Goal: Information Seeking & Learning: Learn about a topic

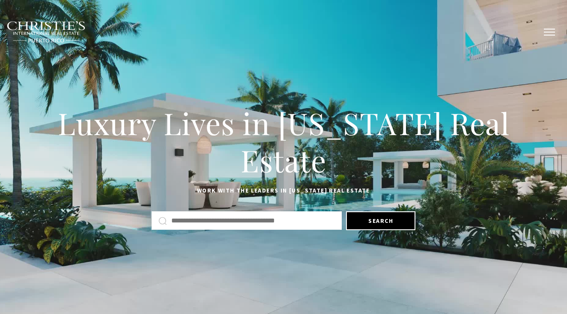
click at [545, 31] on button "button" at bounding box center [549, 32] width 22 height 25
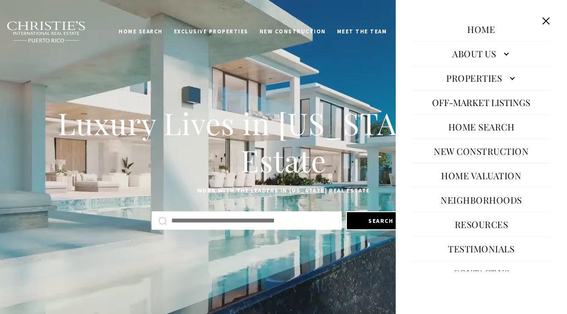
click at [480, 80] on link "Properties" at bounding box center [481, 78] width 137 height 21
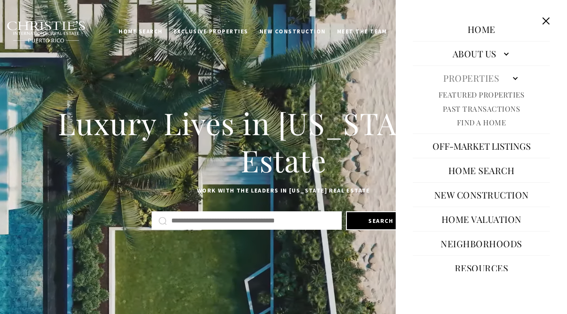
click at [477, 107] on link "Past Transactions" at bounding box center [482, 109] width 78 height 10
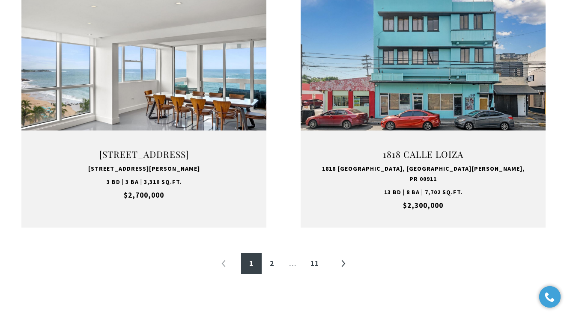
scroll to position [1046, 0]
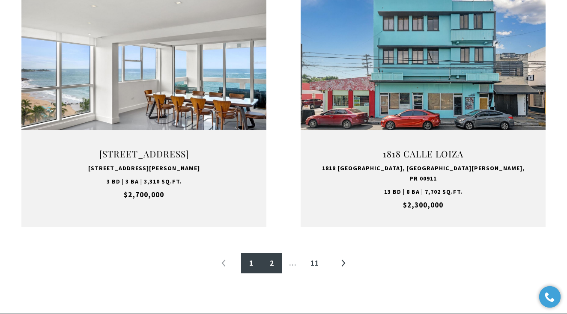
click at [269, 254] on link "2" at bounding box center [272, 263] width 21 height 21
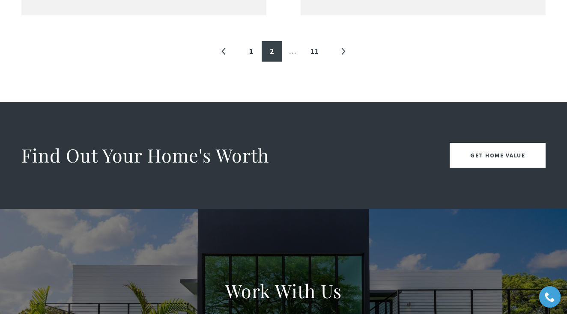
scroll to position [1301, 0]
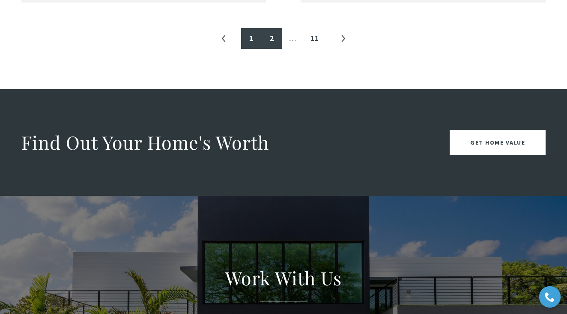
click at [250, 28] on link "1" at bounding box center [251, 38] width 21 height 21
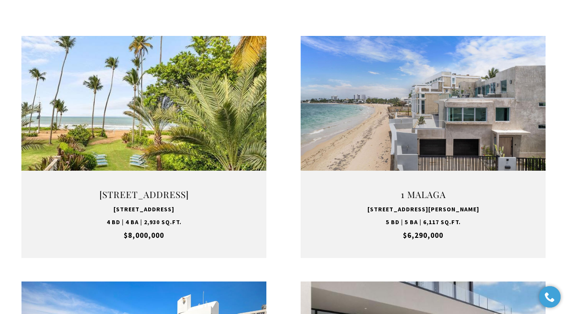
scroll to position [257, 0]
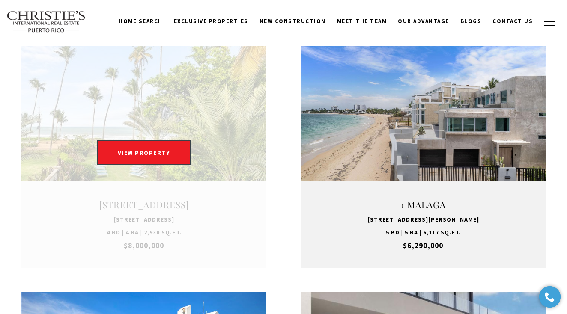
click at [167, 193] on link at bounding box center [143, 157] width 245 height 222
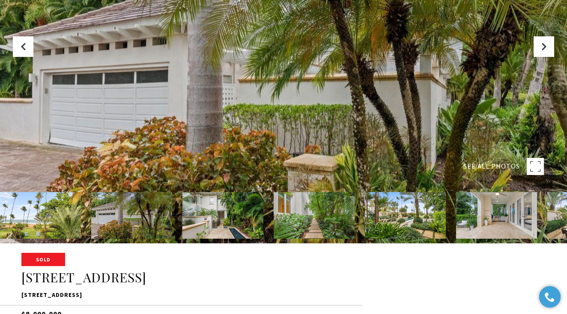
scroll to position [72, 0]
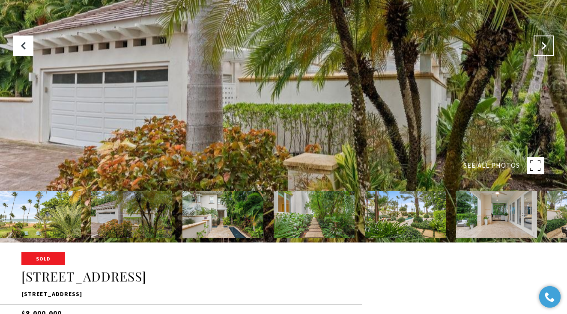
click at [544, 50] on icon at bounding box center [544, 46] width 9 height 9
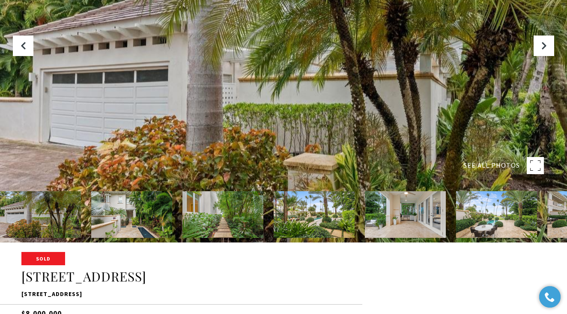
click at [120, 221] on img at bounding box center [131, 214] width 81 height 47
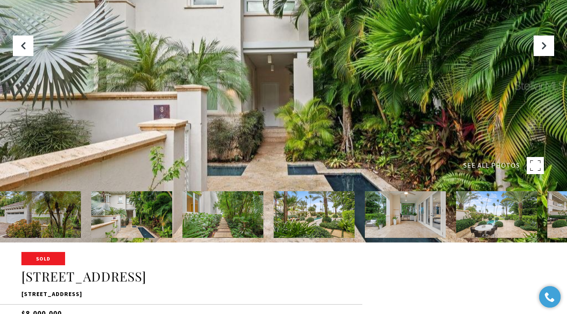
click at [153, 114] on div at bounding box center [283, 85] width 567 height 314
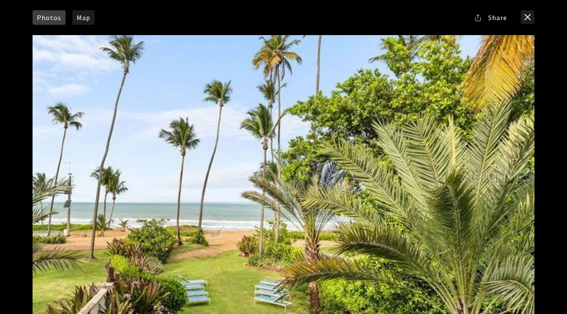
scroll to position [0, 0]
click at [524, 16] on button "close modal" at bounding box center [528, 17] width 14 height 14
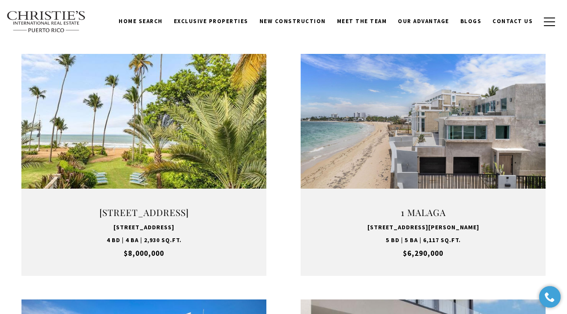
scroll to position [250, 0]
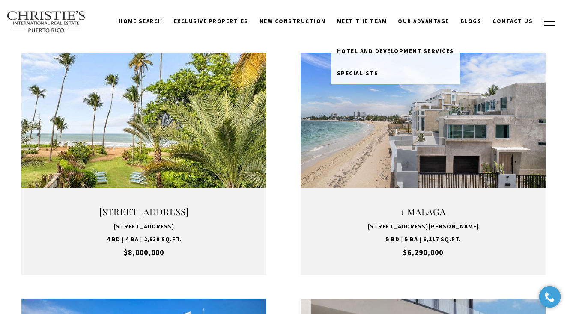
click at [364, 26] on link "Meet the Team" at bounding box center [362, 21] width 61 height 16
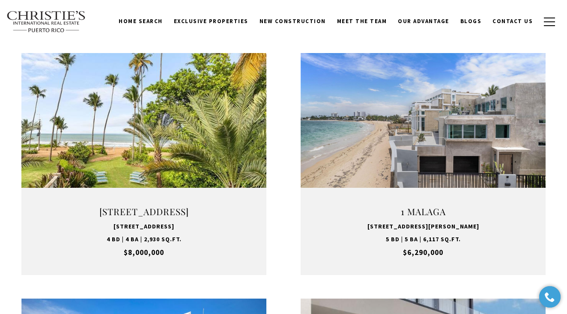
click at [362, 22] on link "Meet the Team" at bounding box center [362, 21] width 61 height 16
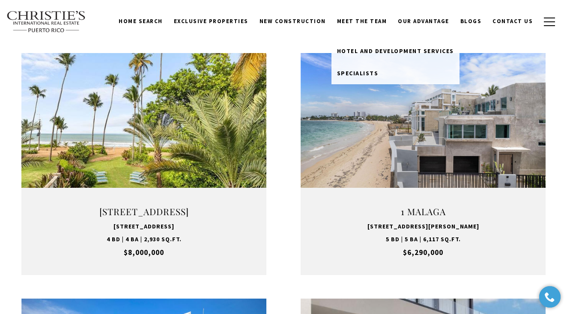
click at [364, 24] on link "Meet the Team" at bounding box center [362, 21] width 61 height 16
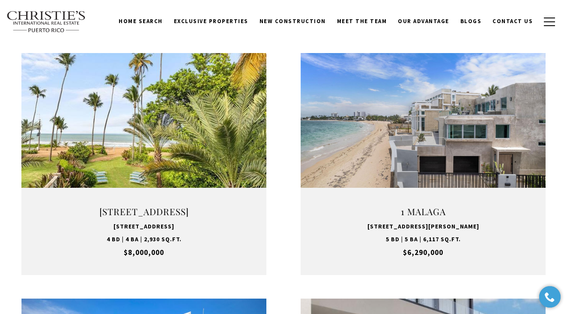
click at [364, 24] on link "Meet the Team" at bounding box center [362, 21] width 61 height 16
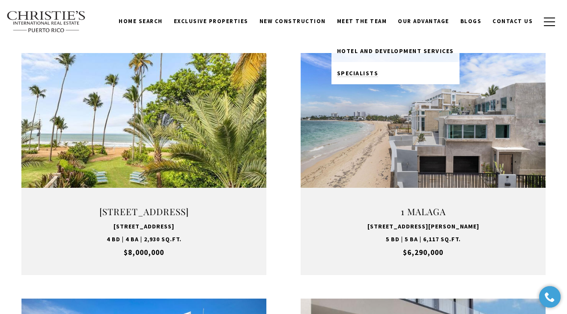
click at [370, 69] on link "Specialists" at bounding box center [396, 73] width 128 height 22
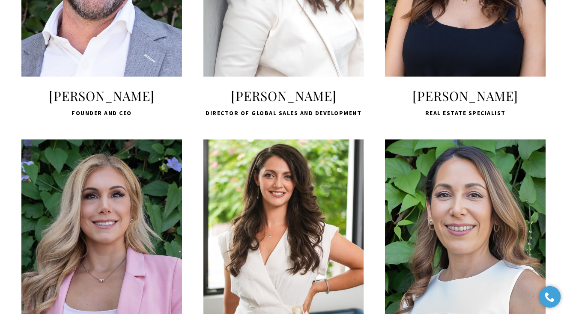
scroll to position [470, 0]
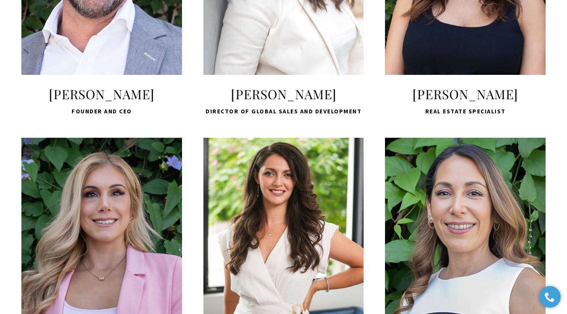
click at [87, 33] on span "LEARN MORE" at bounding box center [102, 32] width 114 height 25
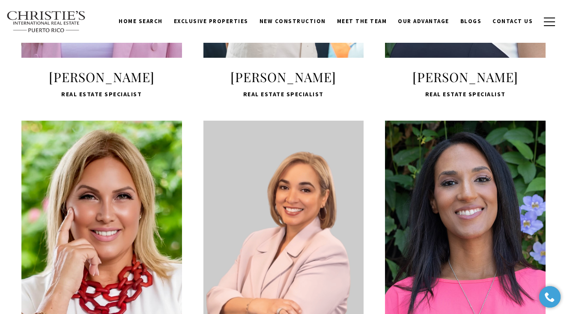
scroll to position [738, 0]
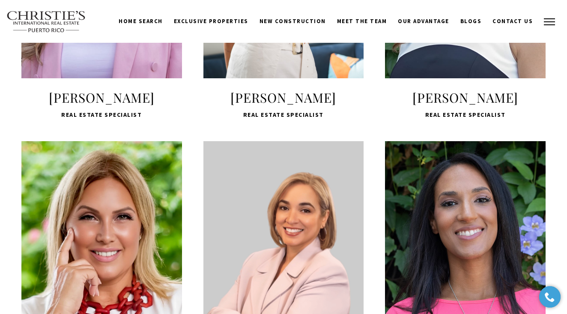
click at [545, 20] on button "button" at bounding box center [549, 21] width 22 height 25
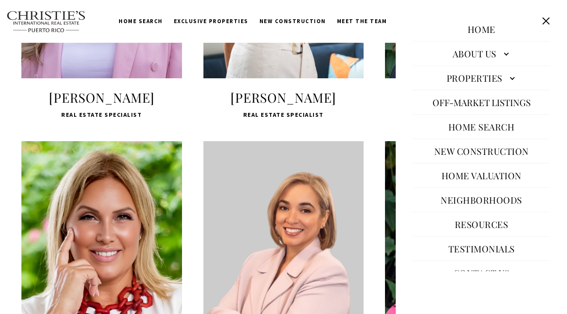
click at [457, 76] on link "Properties" at bounding box center [481, 78] width 137 height 21
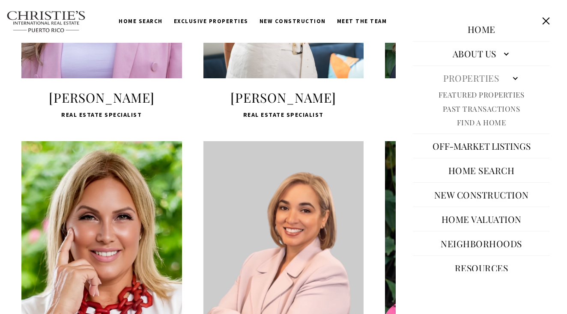
click at [463, 106] on link "Past Transactions" at bounding box center [482, 109] width 78 height 10
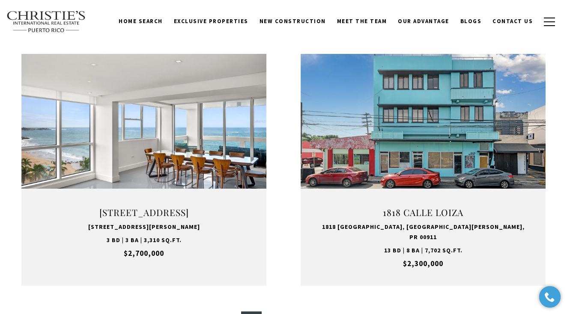
scroll to position [987, 0]
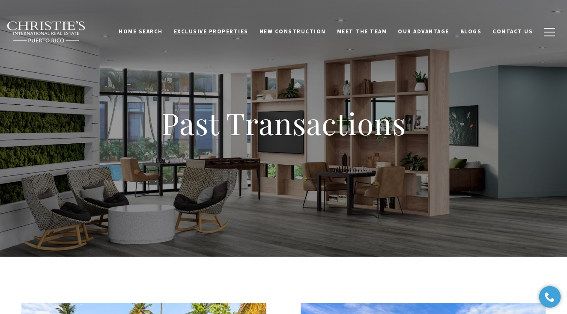
click at [205, 33] on span "Exclusive Properties" at bounding box center [211, 31] width 75 height 7
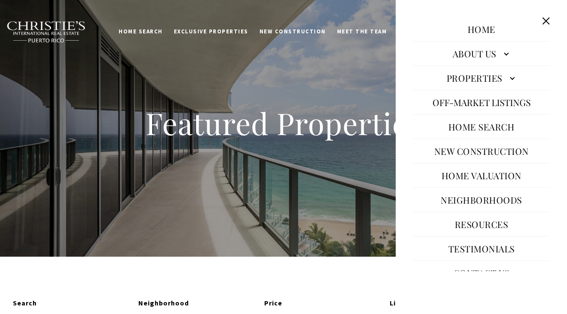
click at [485, 79] on link "Properties" at bounding box center [481, 78] width 137 height 21
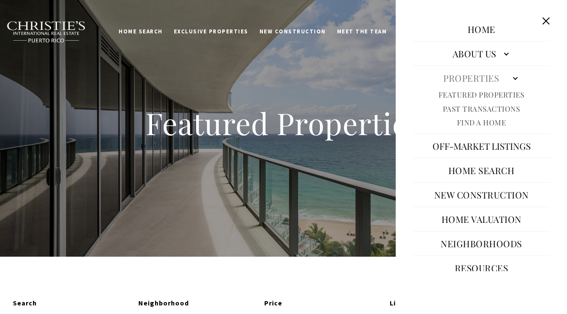
click at [479, 91] on link "Featured Properties" at bounding box center [482, 95] width 86 height 10
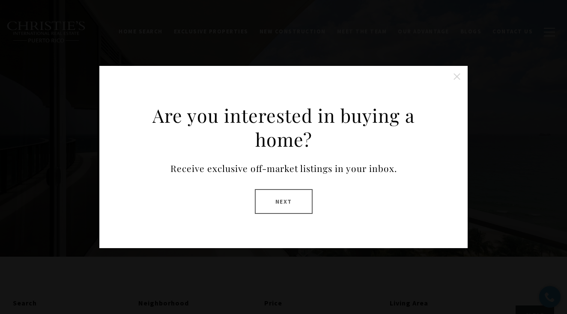
click at [460, 77] on button at bounding box center [457, 76] width 17 height 17
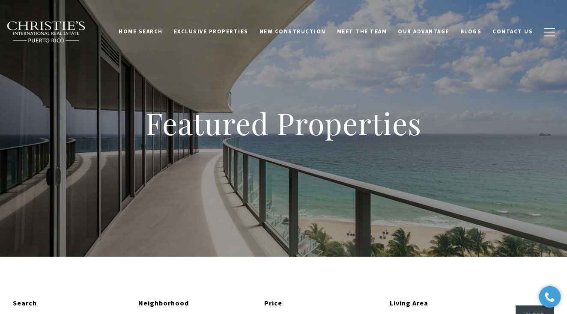
click at [413, 27] on link "Our Advantage" at bounding box center [423, 32] width 63 height 16
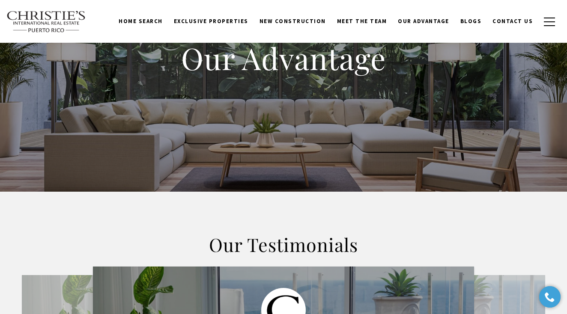
scroll to position [53, 0]
